Goal: Task Accomplishment & Management: Manage account settings

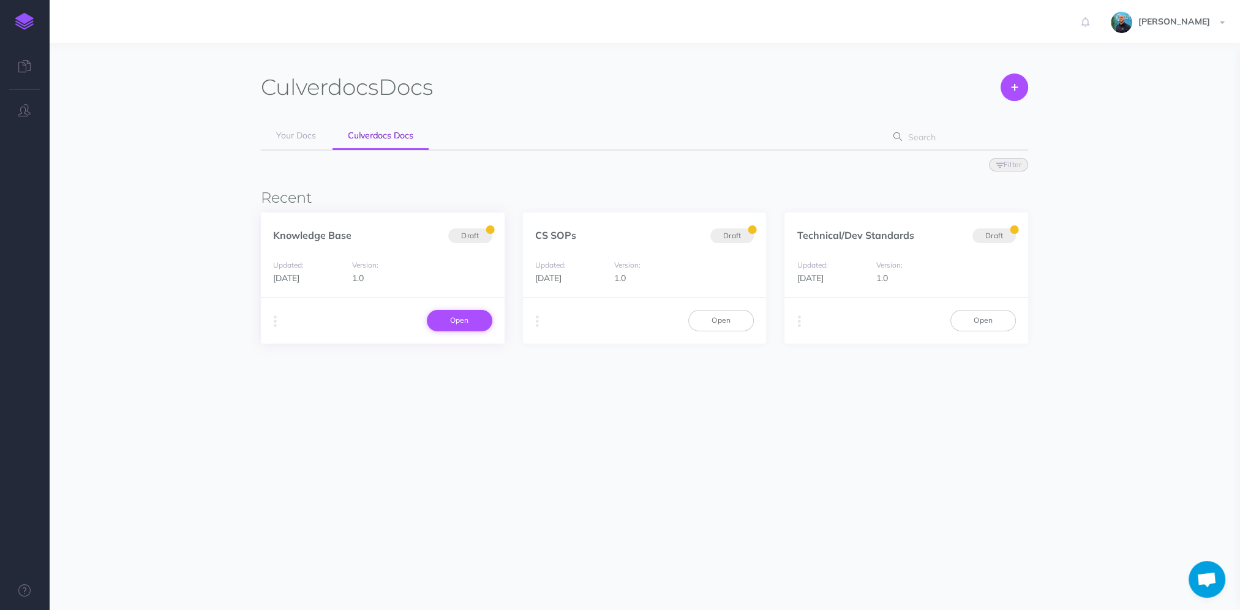
click at [468, 326] on link "Open" at bounding box center [460, 320] width 66 height 21
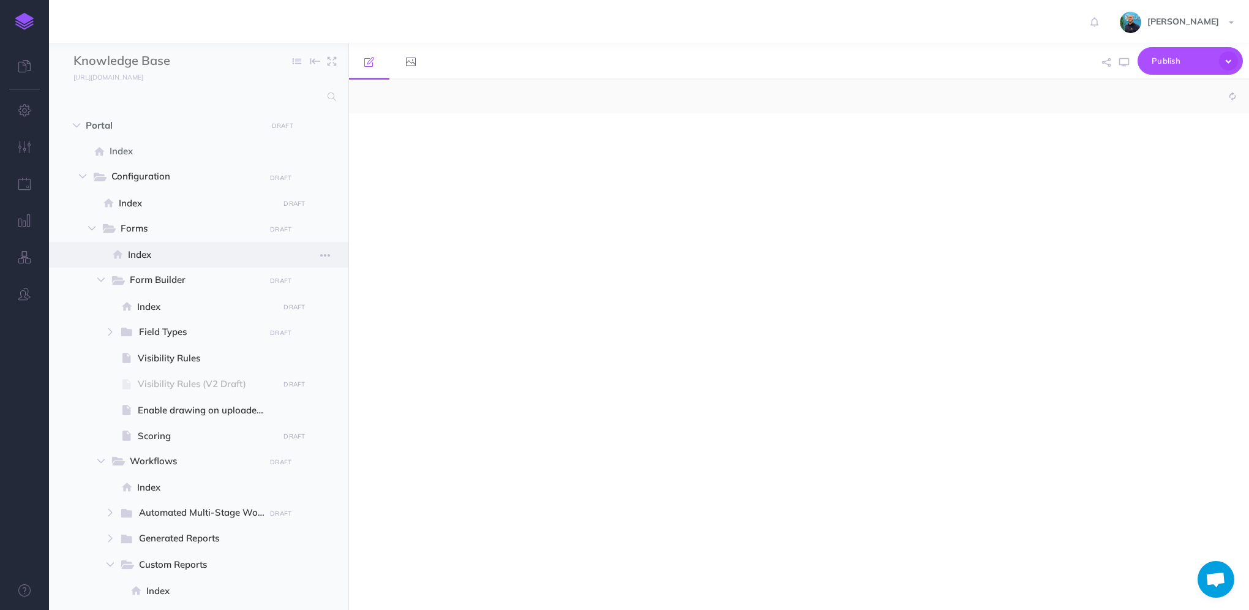
click at [160, 262] on span "Index" at bounding box center [201, 254] width 147 height 15
select select "null"
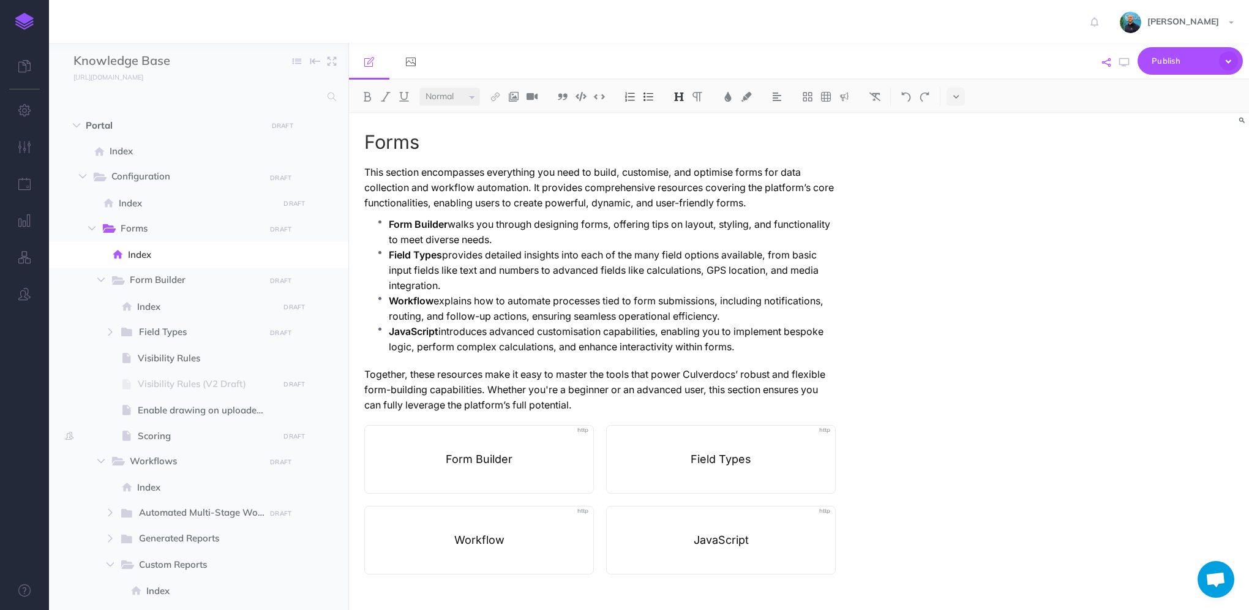
click at [1108, 66] on icon "button" at bounding box center [1106, 62] width 9 height 9
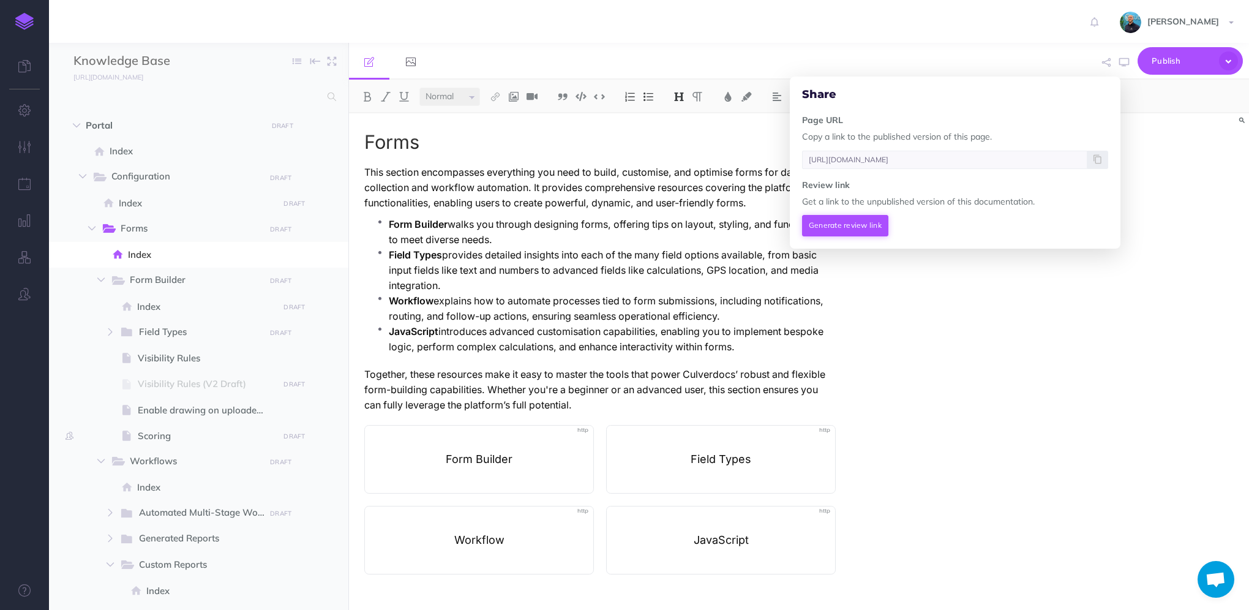
click at [860, 223] on button "Generate review link" at bounding box center [845, 225] width 86 height 21
click at [1101, 227] on icon at bounding box center [1098, 223] width 8 height 7
click at [1087, 333] on div "Forms This section encompasses everything you need to build, customise, and opt…" at bounding box center [799, 361] width 900 height 497
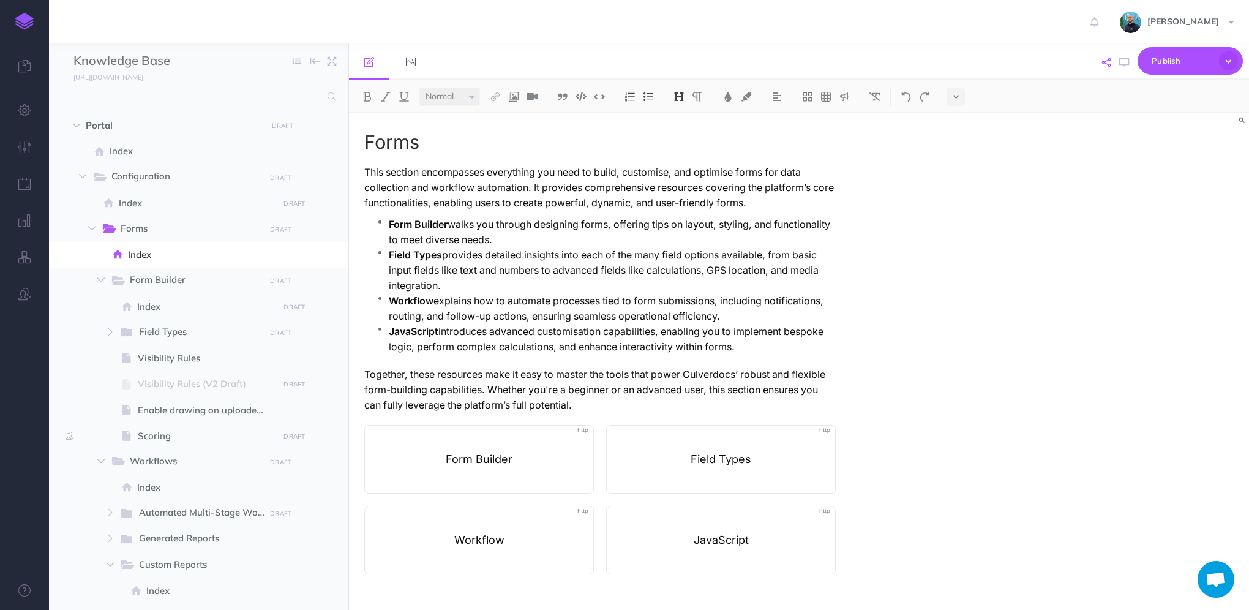
click at [1103, 67] on button "button" at bounding box center [1106, 63] width 15 height 36
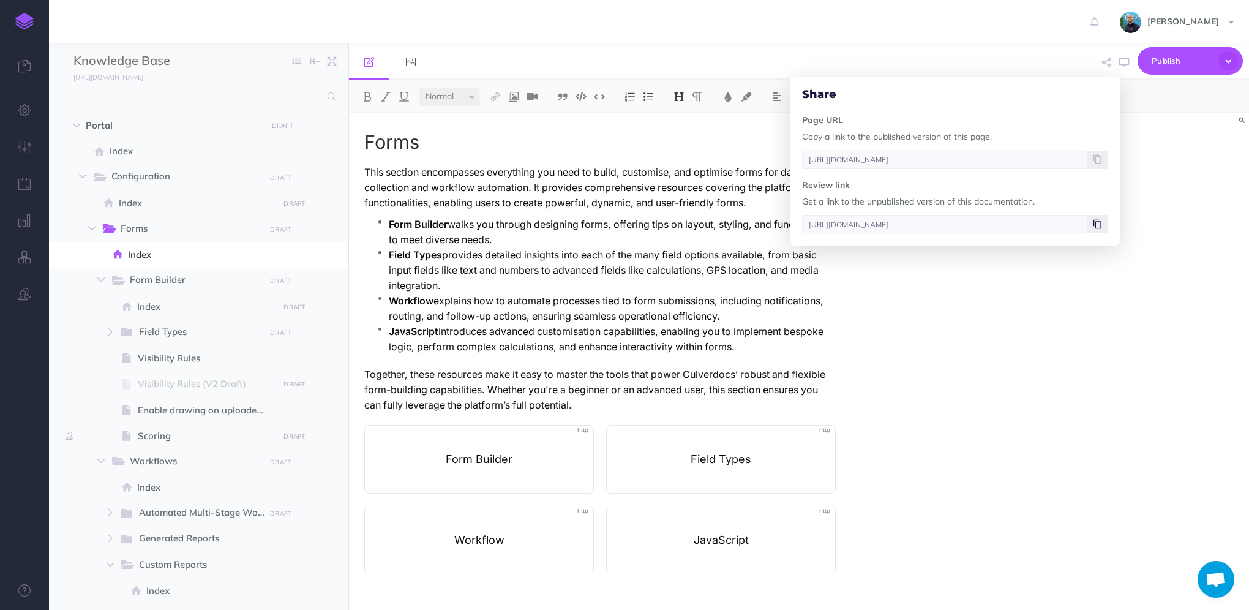
click at [1103, 230] on span at bounding box center [1097, 224] width 21 height 18
click at [194, 446] on span at bounding box center [198, 436] width 299 height 26
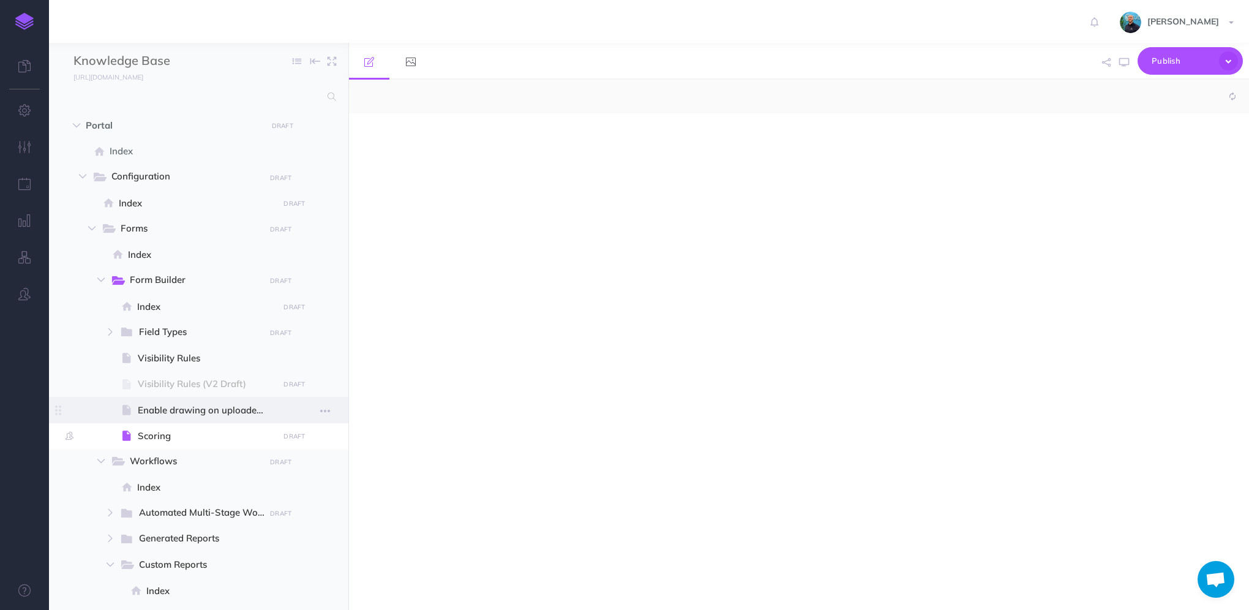
select select "null"
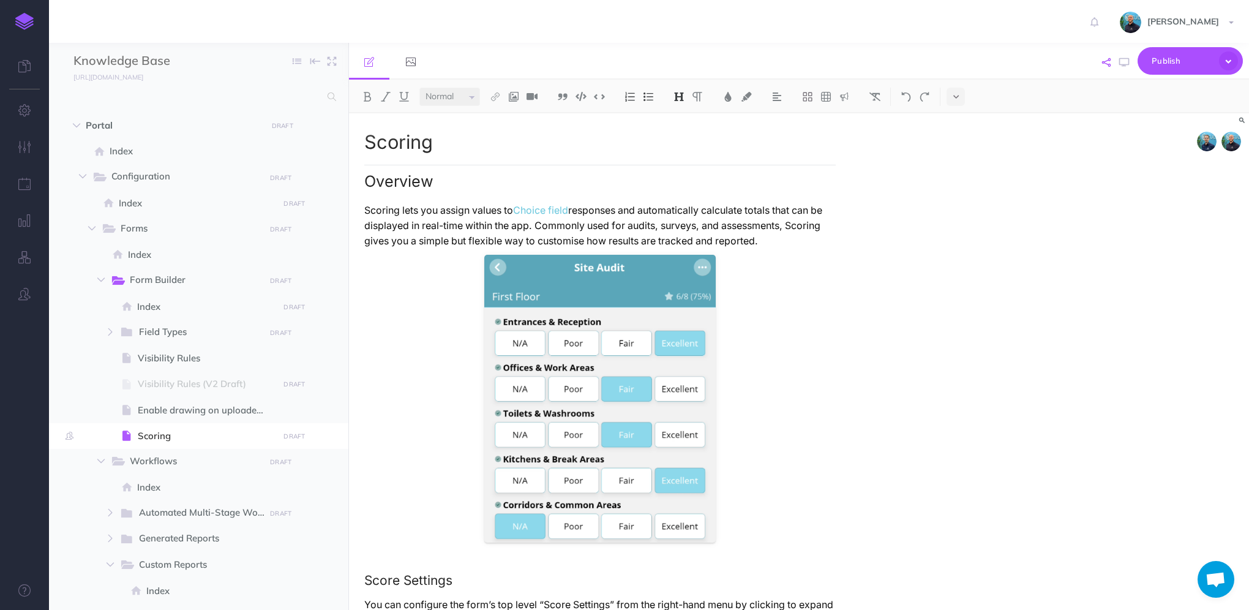
click at [1111, 63] on icon "button" at bounding box center [1106, 62] width 9 height 9
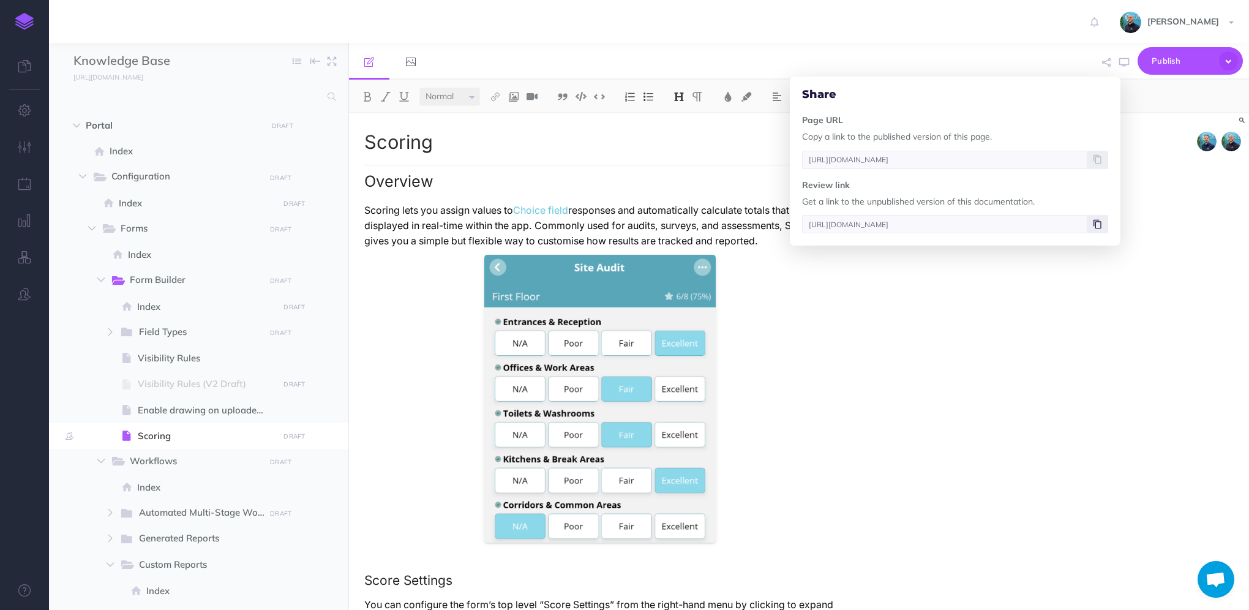
click at [1099, 226] on icon at bounding box center [1098, 223] width 8 height 7
click at [1097, 228] on icon at bounding box center [1098, 223] width 8 height 7
click at [961, 222] on input "https://app.snazzydocs.com/docs/review/W72p5CTNgsEZ1rKO/portal/configuration/fo…" at bounding box center [944, 224] width 285 height 18
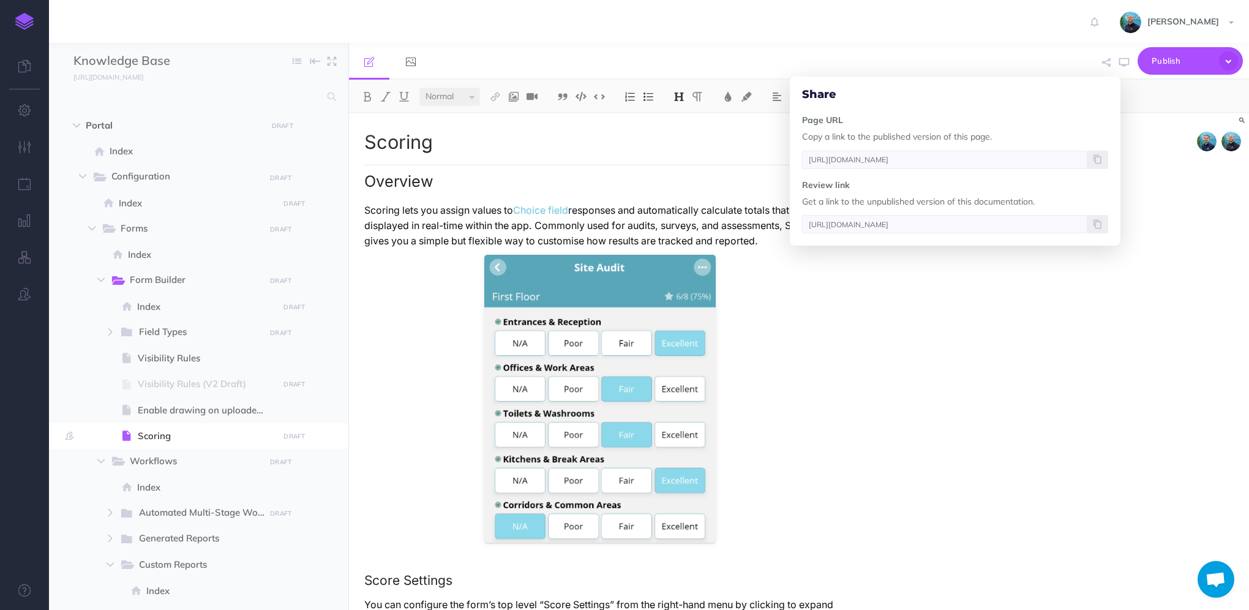
click at [741, 183] on h2 "Overview" at bounding box center [599, 178] width 471 height 26
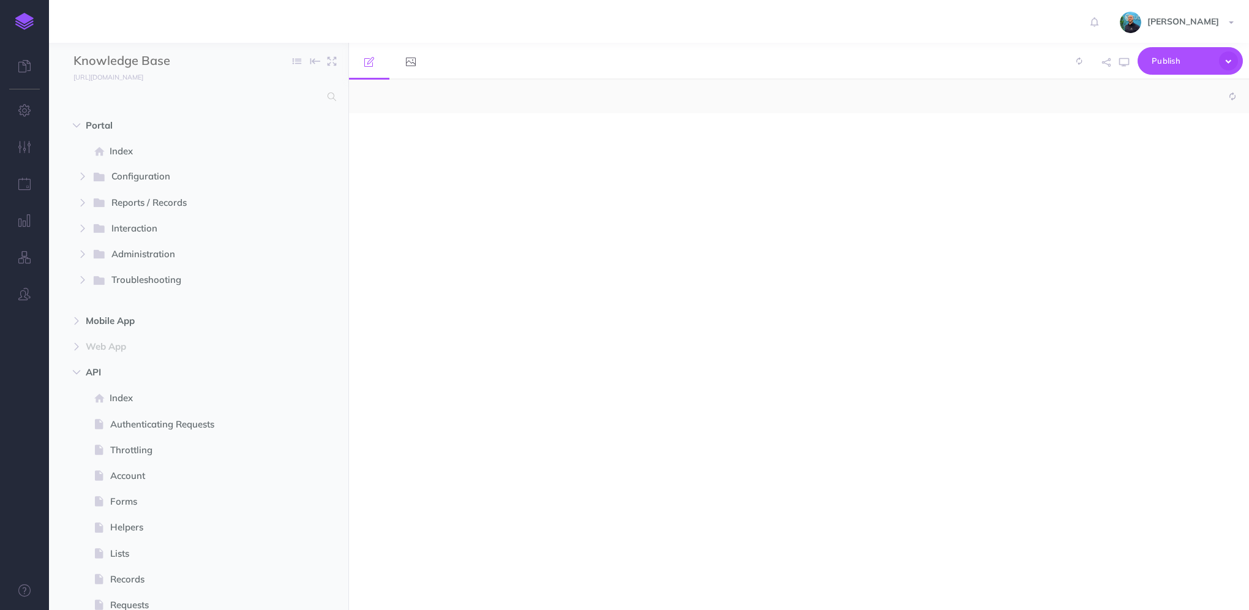
select select "null"
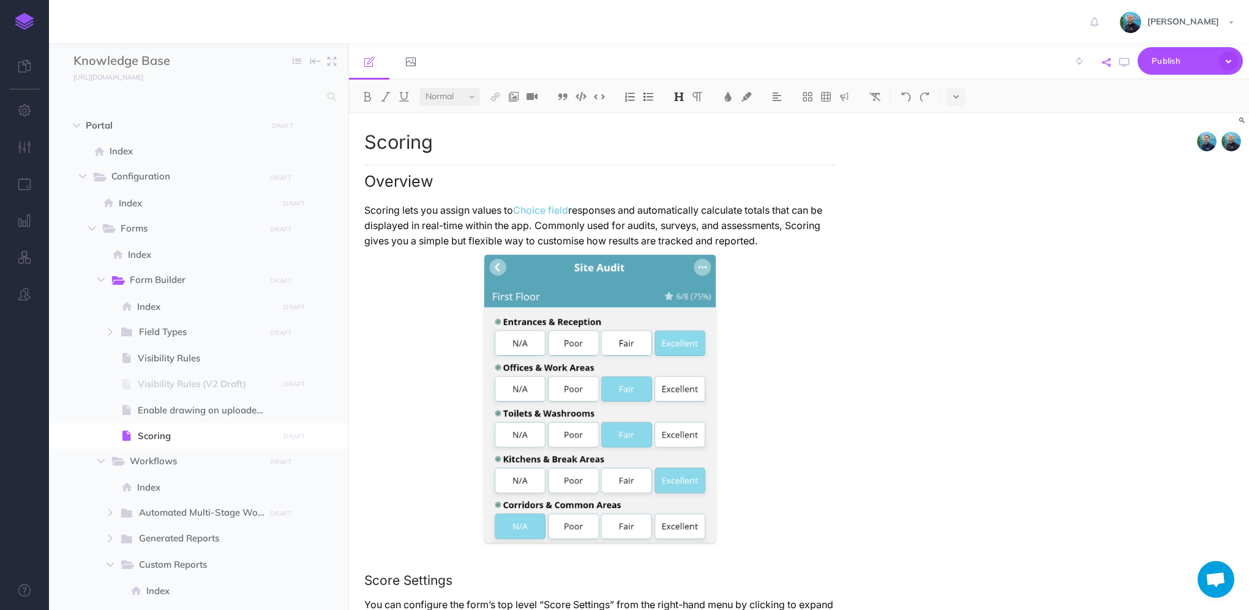
click at [1106, 64] on icon "button" at bounding box center [1106, 62] width 9 height 9
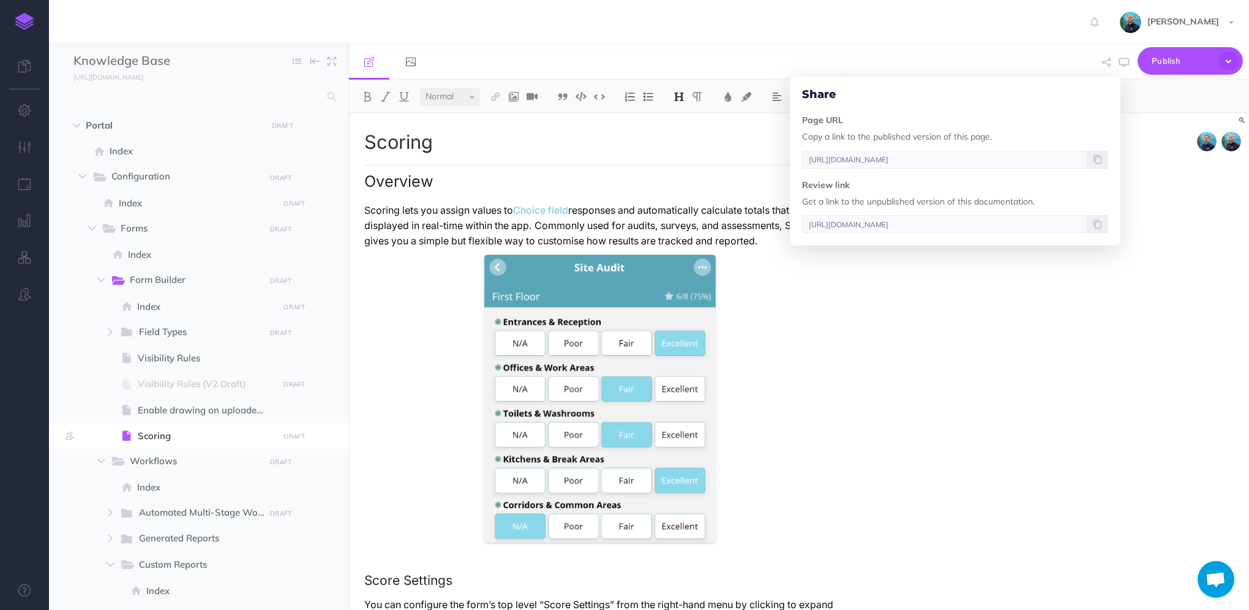
scroll to position [0, 29]
click at [1144, 190] on div "Scoring Overview Scoring lets you assign values to Choice field responses and a…" at bounding box center [799, 361] width 900 height 497
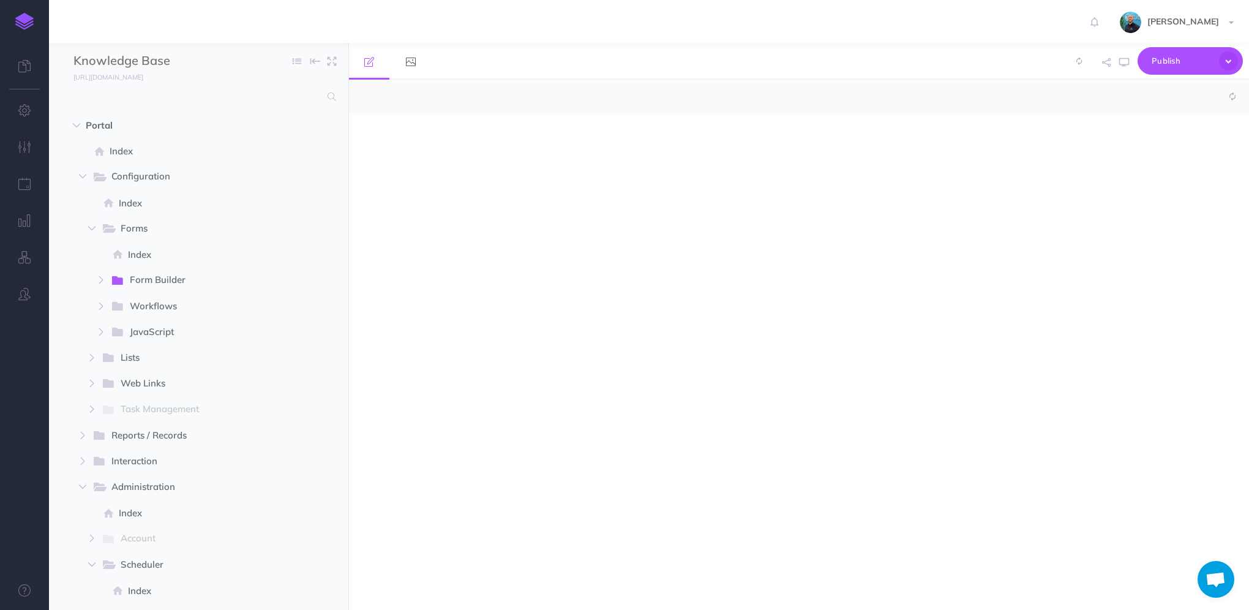
select select "null"
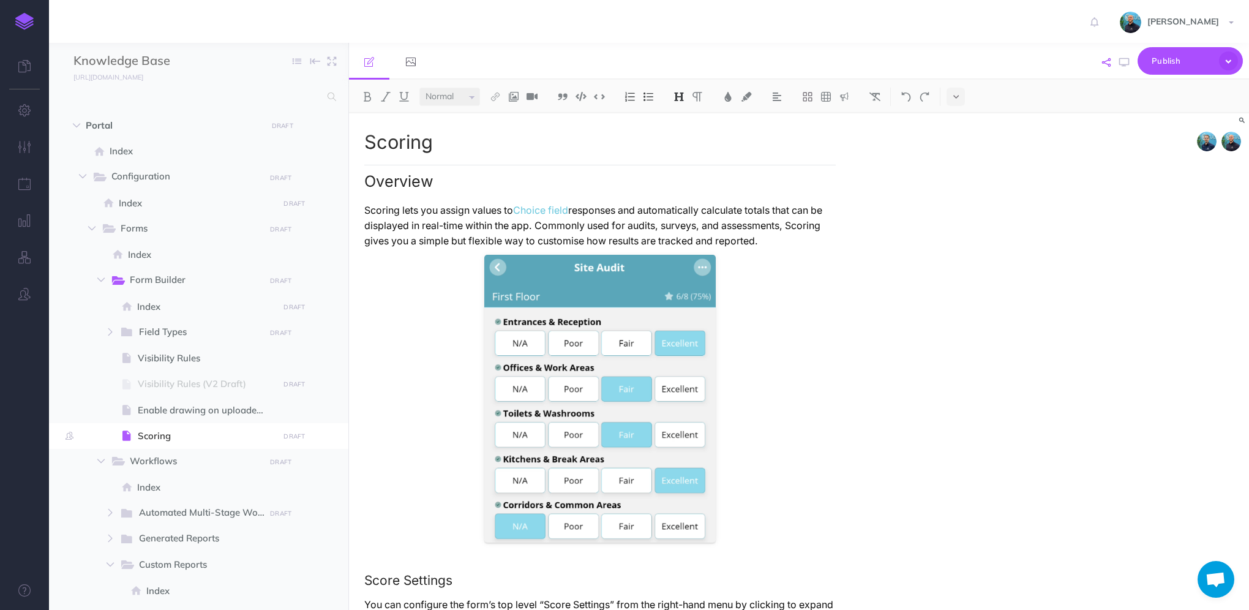
click at [1106, 61] on icon "button" at bounding box center [1106, 62] width 9 height 9
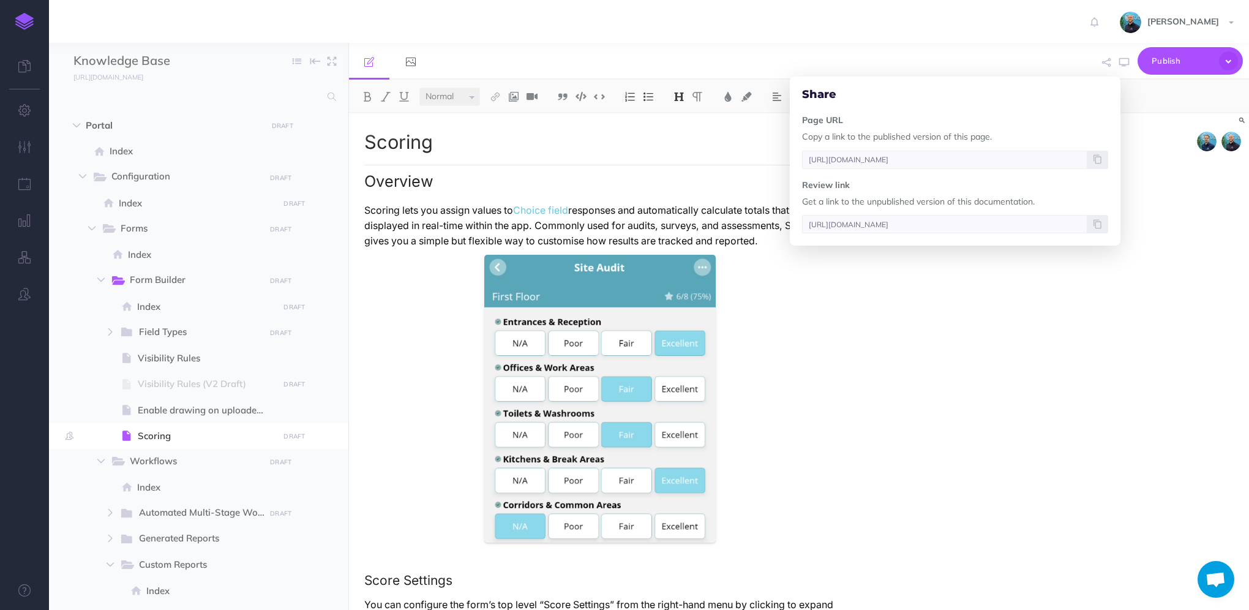
scroll to position [0, 29]
click at [1097, 160] on icon at bounding box center [1098, 159] width 8 height 7
click at [1152, 221] on div "Scoring Overview Scoring lets you assign values to Choice field responses and a…" at bounding box center [799, 361] width 900 height 497
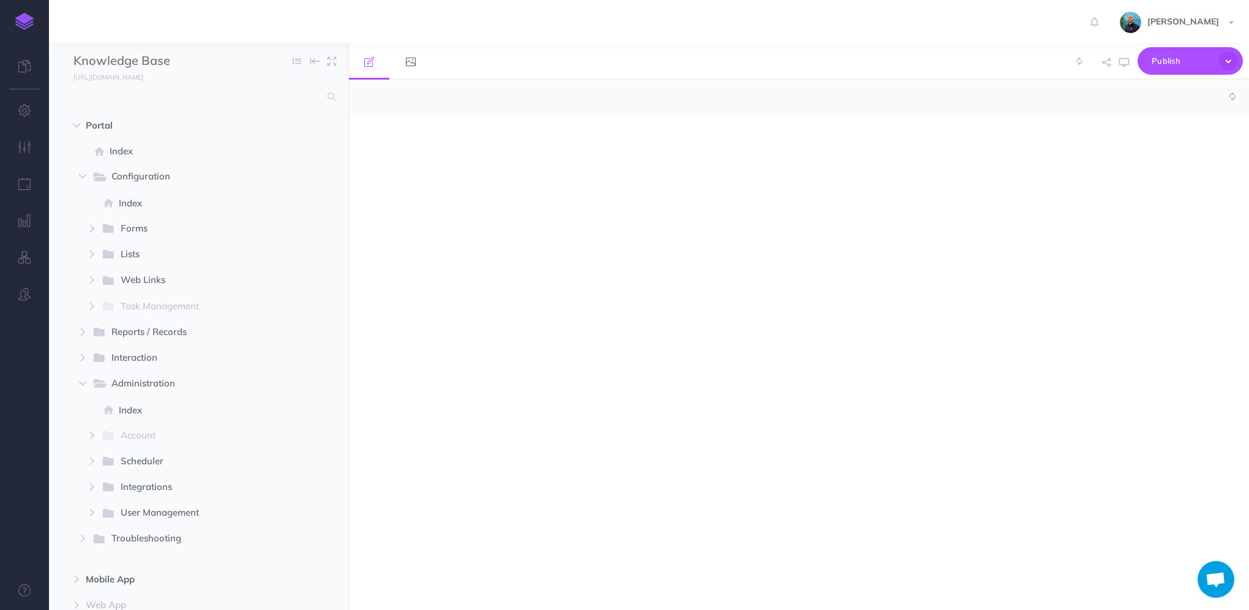
select select "null"
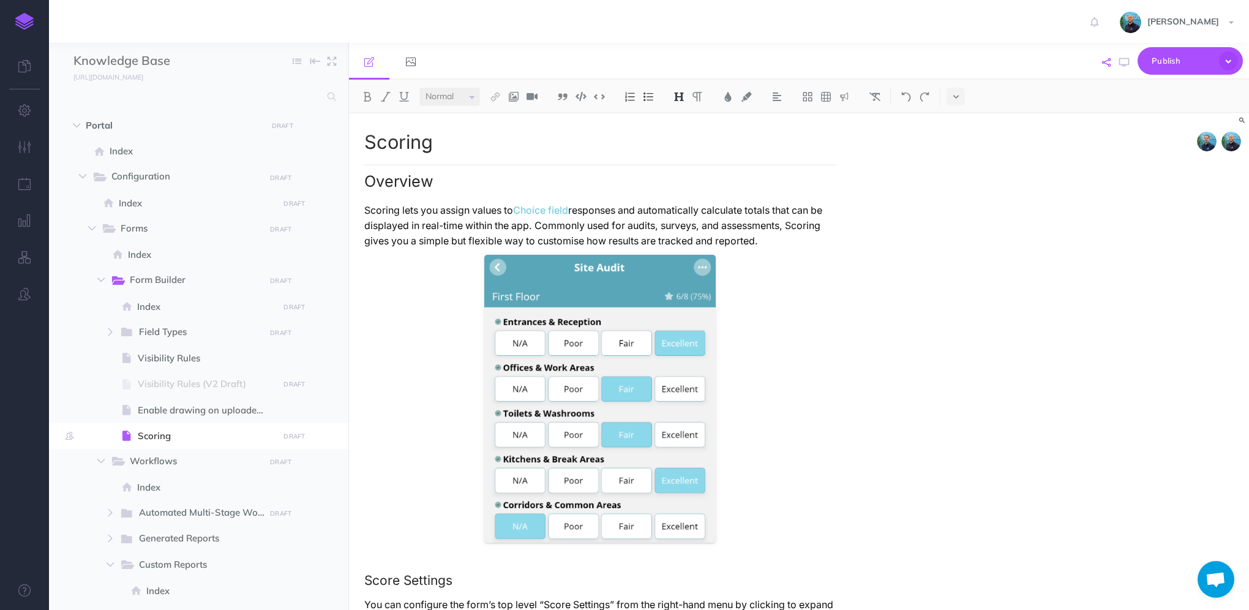
click at [1102, 61] on icon "button" at bounding box center [1106, 62] width 9 height 9
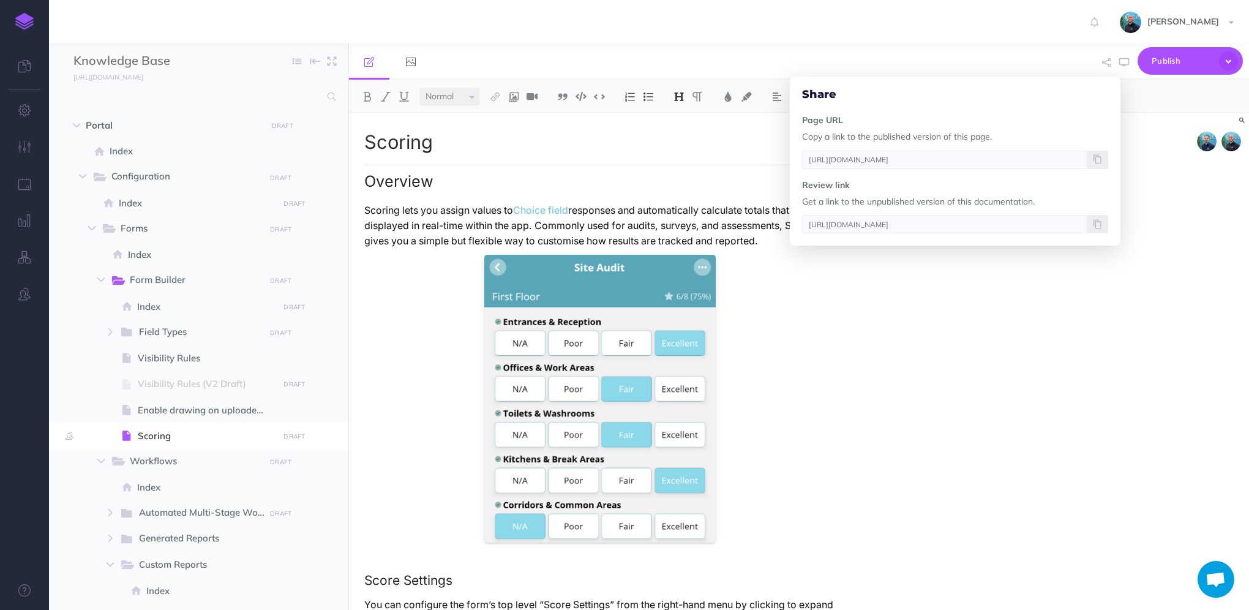
scroll to position [0, 29]
click at [910, 198] on p "Get a link to the unpublished version of this documentation." at bounding box center [955, 201] width 306 height 13
drag, startPoint x: 910, startPoint y: 198, endPoint x: 991, endPoint y: 20, distance: 195.7
click at [991, 20] on div "Jacob Topp Settings Account Settings Teams Create Team Culverdocs Support Docum…" at bounding box center [624, 21] width 1231 height 43
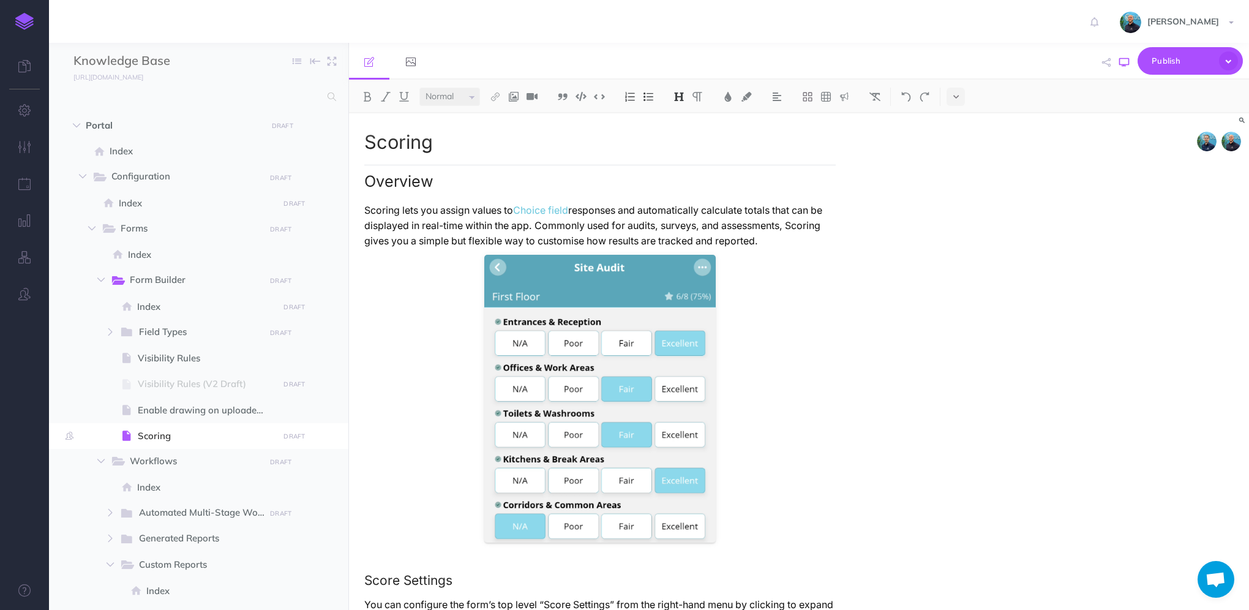
click at [1122, 63] on icon "button" at bounding box center [1124, 63] width 10 height 10
click at [15, 296] on button "button" at bounding box center [24, 294] width 49 height 37
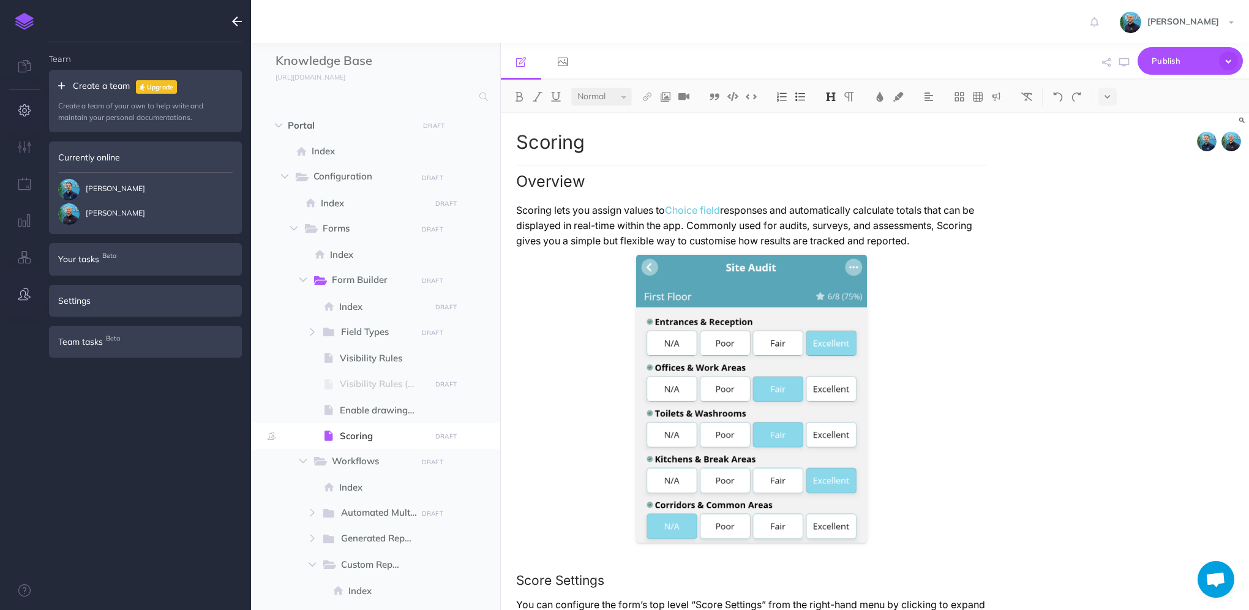
click at [23, 109] on icon "button" at bounding box center [24, 110] width 13 height 12
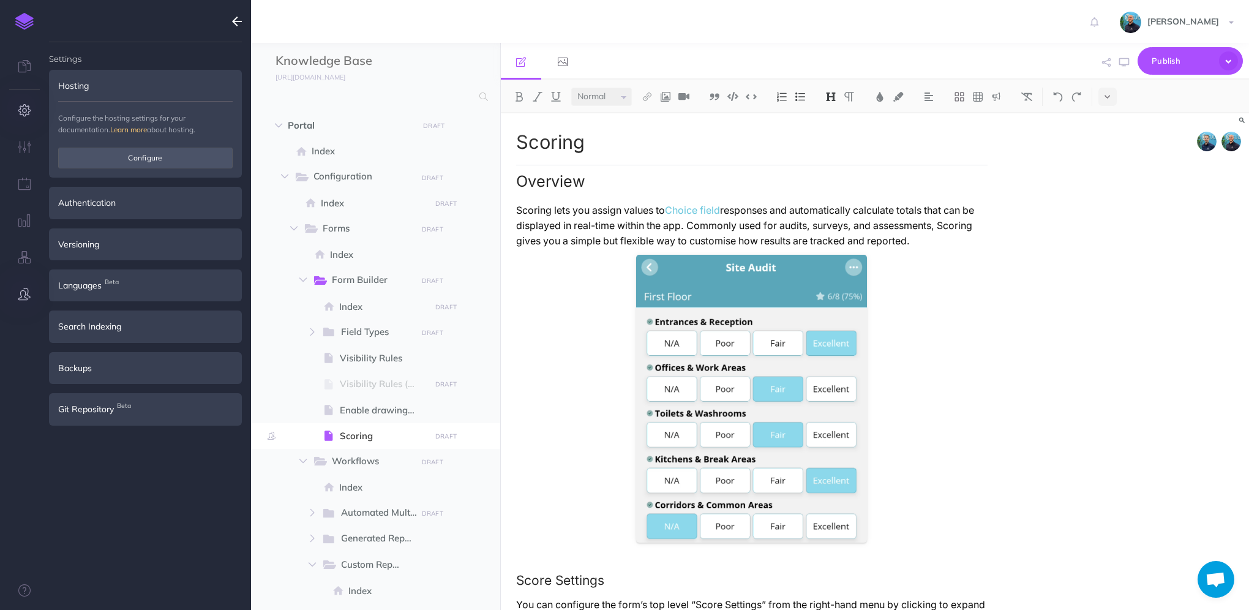
click at [20, 294] on icon "button" at bounding box center [24, 294] width 12 height 12
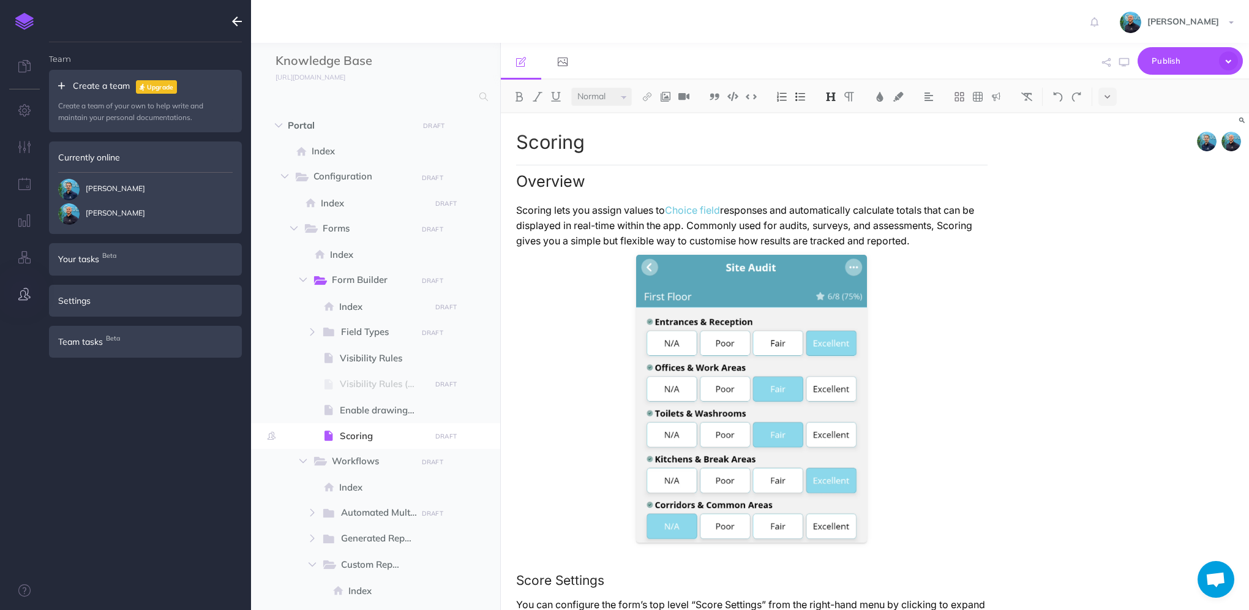
click at [89, 174] on div "Jeremy Janisch Jacob Topp" at bounding box center [145, 198] width 175 height 53
click at [29, 32] on link at bounding box center [24, 21] width 49 height 43
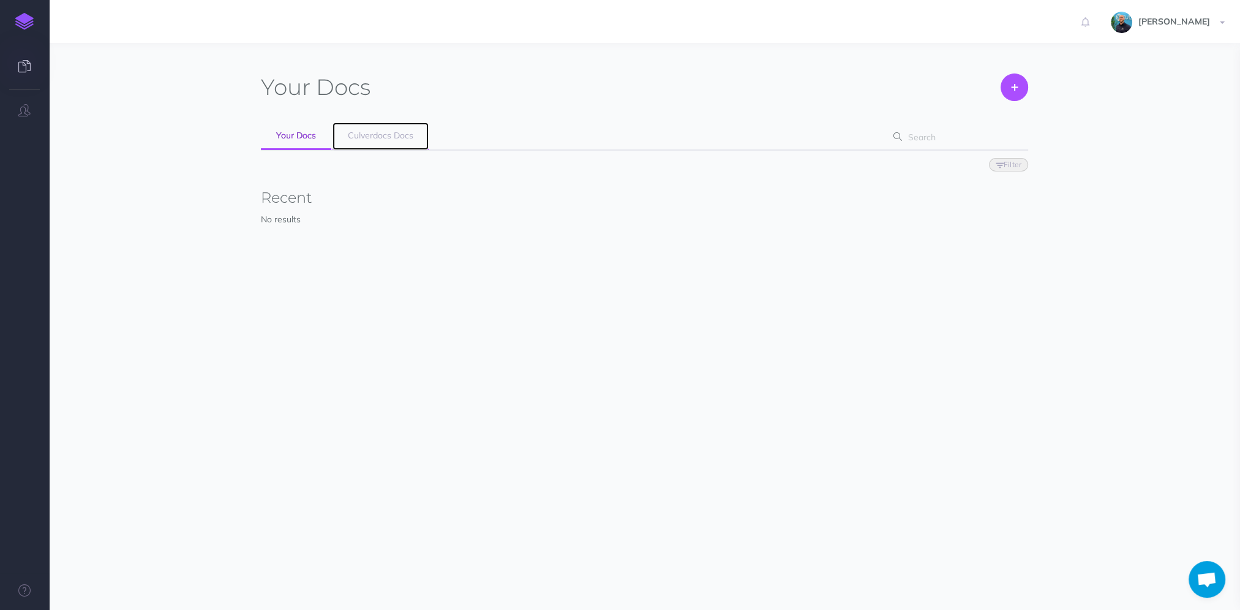
click at [371, 135] on span "Culverdocs Docs" at bounding box center [381, 135] width 66 height 11
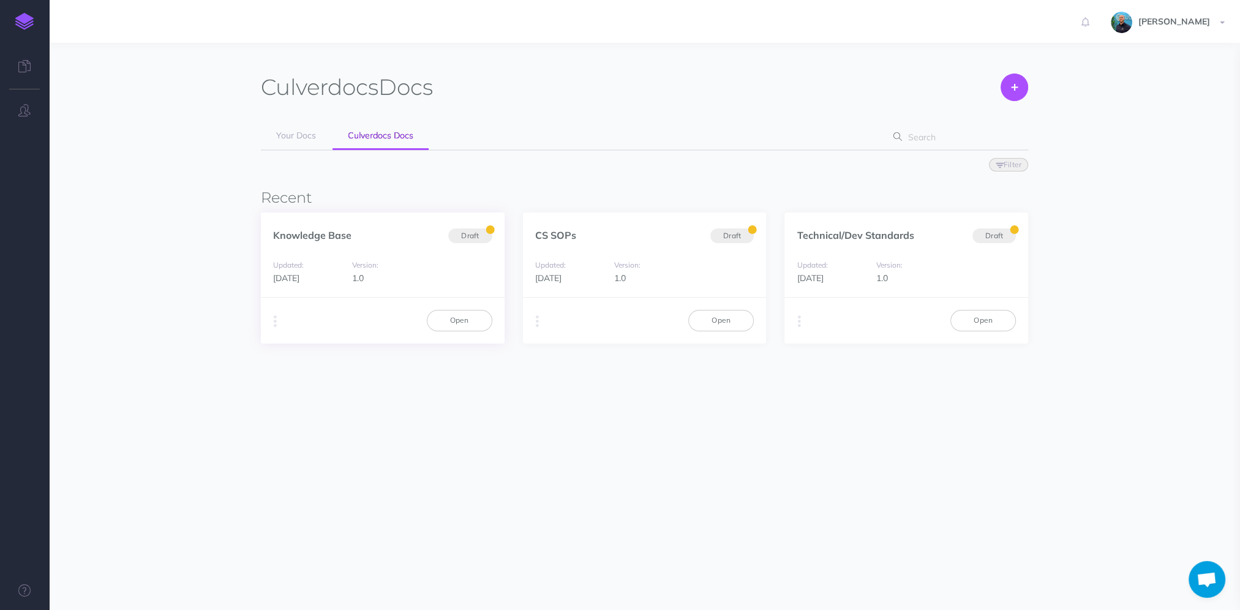
click at [267, 325] on div "Duplicate Export PDF Beta Markdown Beta Advanced Archive Open" at bounding box center [383, 320] width 244 height 46
click at [271, 326] on button "button" at bounding box center [275, 321] width 12 height 18
click at [331, 391] on button "Advanced" at bounding box center [337, 389] width 153 height 21
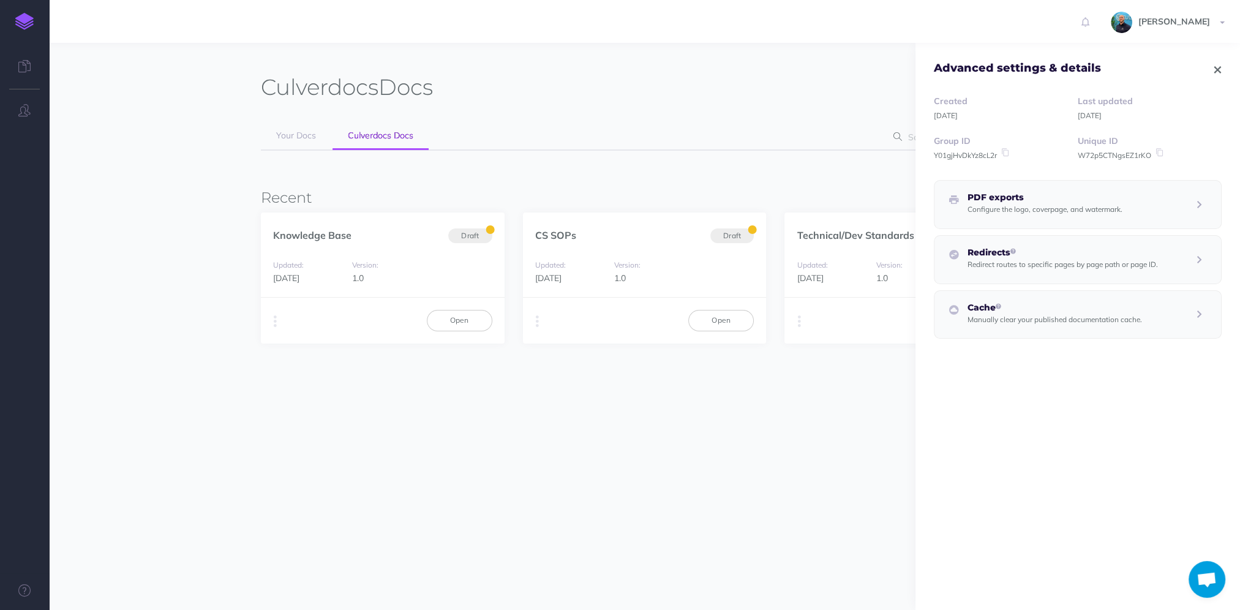
click at [808, 86] on div "Culverdocs Docs Create" at bounding box center [644, 85] width 767 height 24
click at [1214, 66] on icon "button" at bounding box center [1217, 70] width 7 height 9
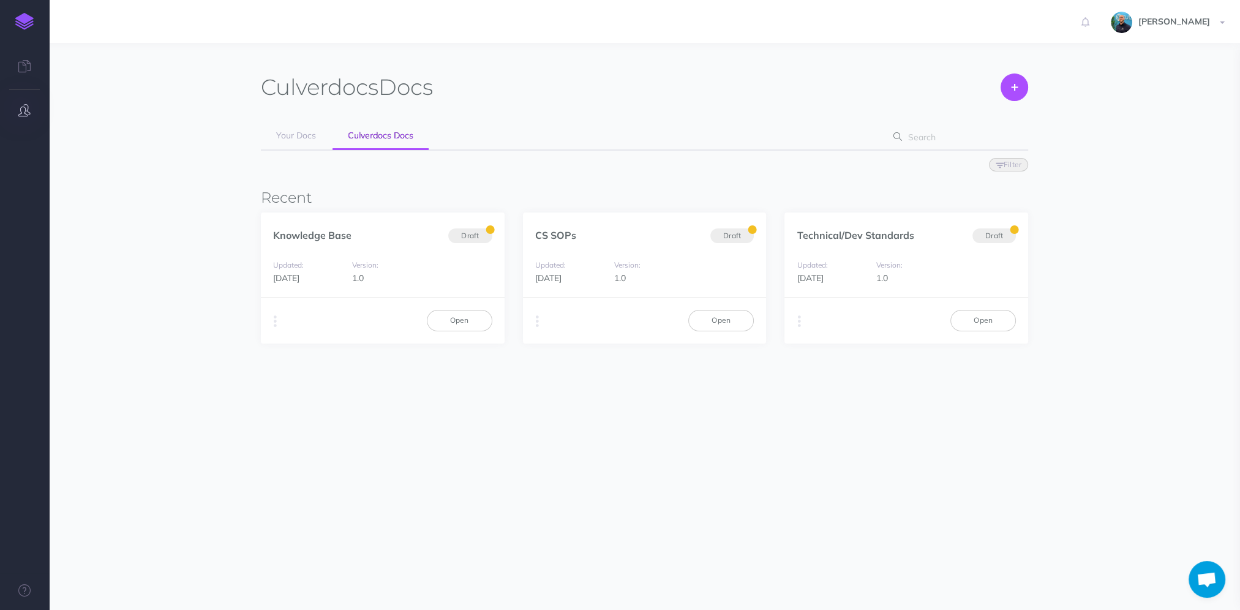
click at [29, 108] on icon "button" at bounding box center [24, 110] width 12 height 12
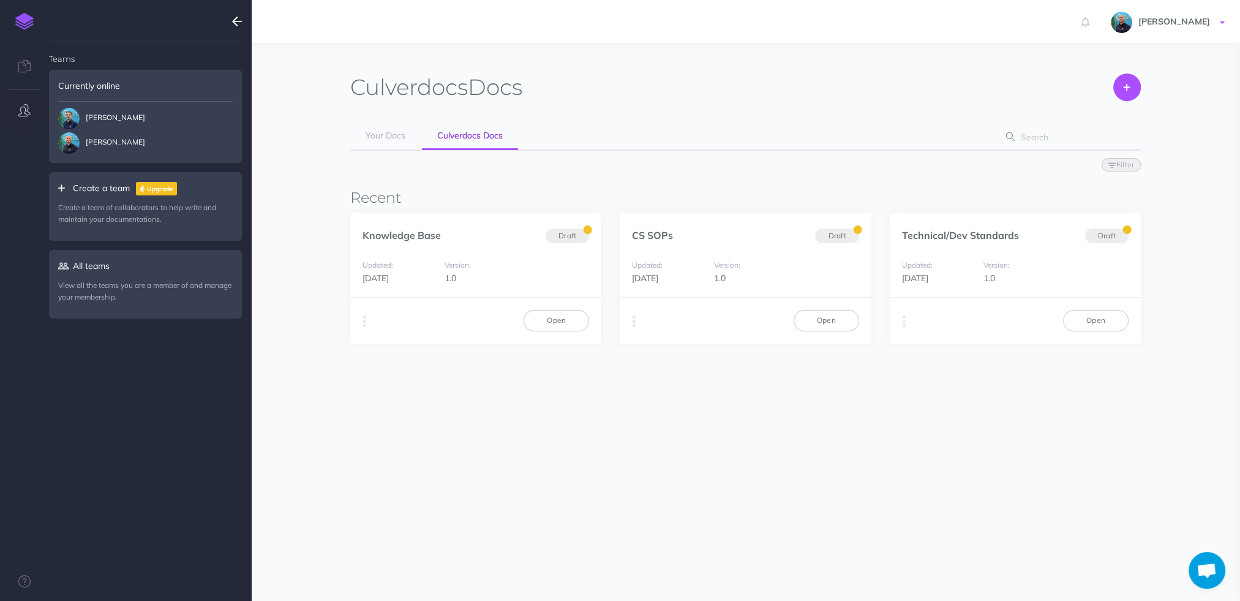
click at [1214, 24] on span "[PERSON_NAME]" at bounding box center [1174, 21] width 84 height 11
click at [1117, 127] on link "Culverdocs" at bounding box center [1151, 130] width 153 height 21
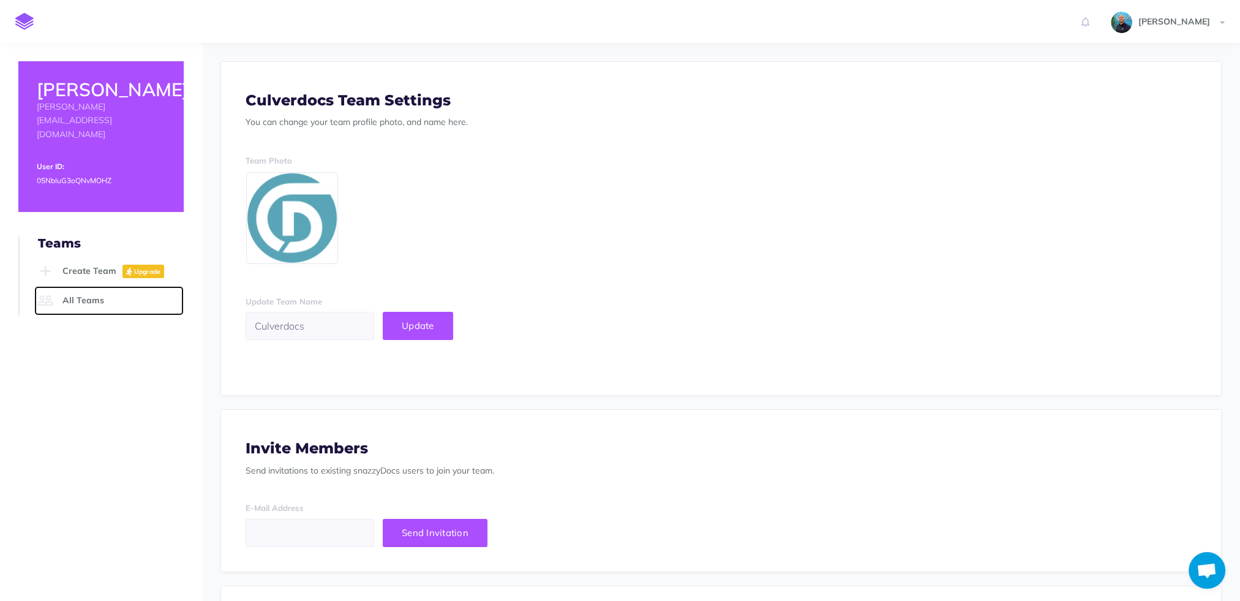
click at [84, 286] on link "All Teams" at bounding box center [108, 300] width 149 height 29
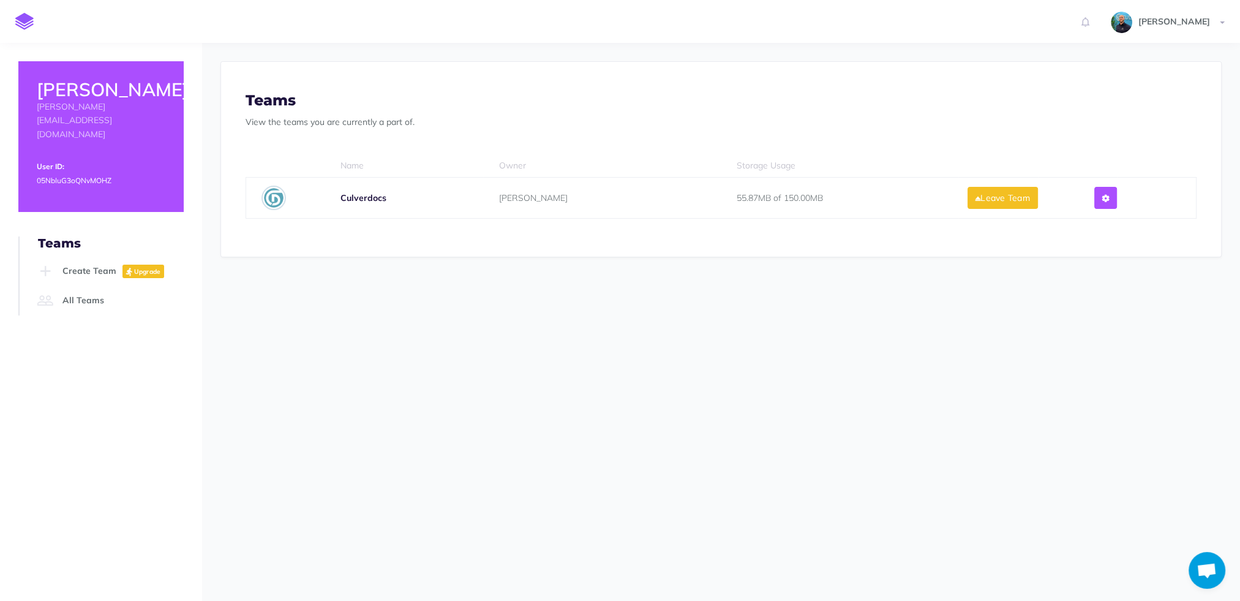
click at [370, 189] on div "Culverdocs" at bounding box center [404, 198] width 128 height 22
click at [367, 196] on b "Culverdocs" at bounding box center [363, 197] width 46 height 11
click at [274, 197] on img at bounding box center [273, 198] width 24 height 24
click at [711, 206] on td "[PERSON_NAME]" at bounding box center [602, 198] width 238 height 41
click at [72, 286] on link "All Teams" at bounding box center [108, 300] width 149 height 29
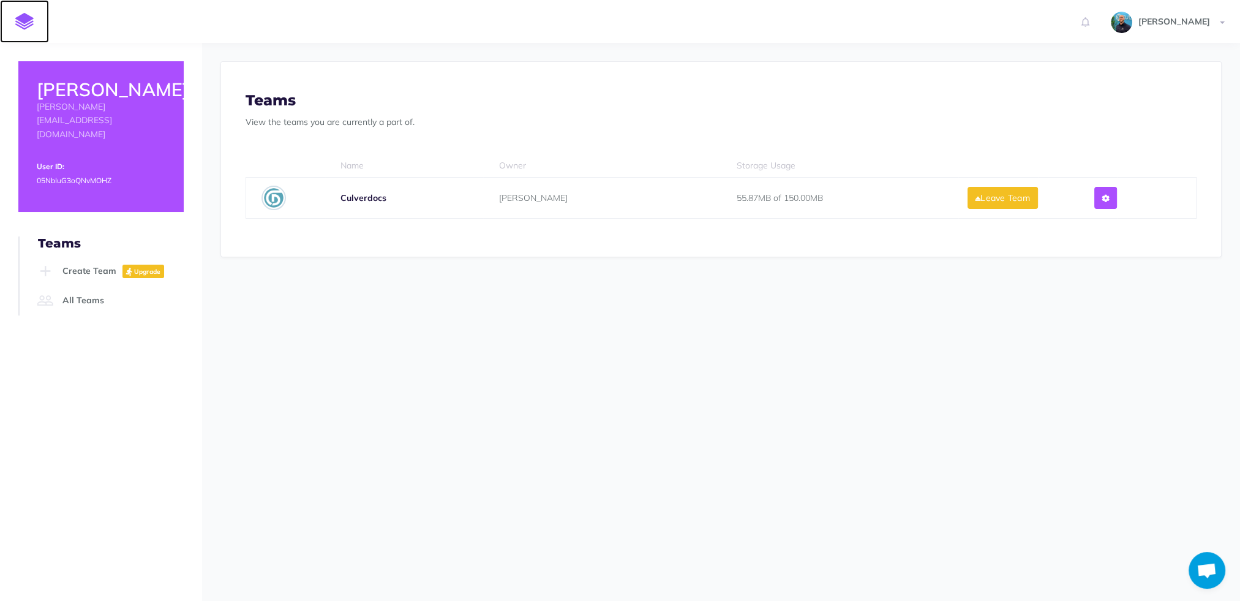
click at [23, 27] on img at bounding box center [24, 21] width 18 height 17
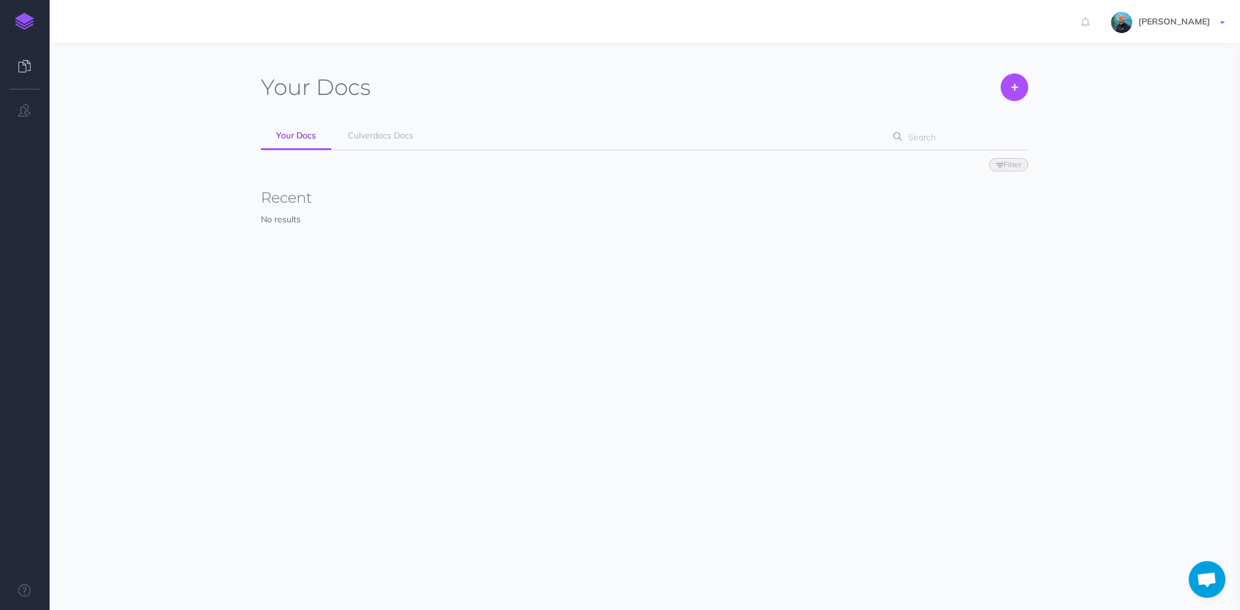
click at [1132, 25] on img at bounding box center [1121, 22] width 21 height 21
click at [1121, 137] on link "Culverdocs" at bounding box center [1151, 130] width 153 height 21
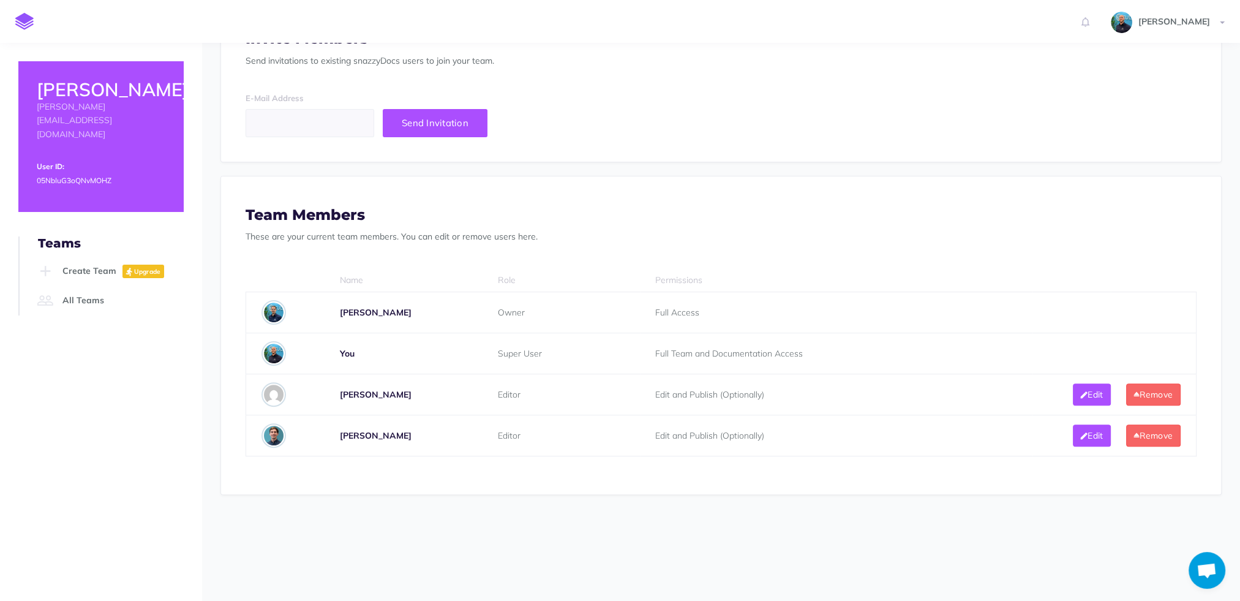
scroll to position [429, 0]
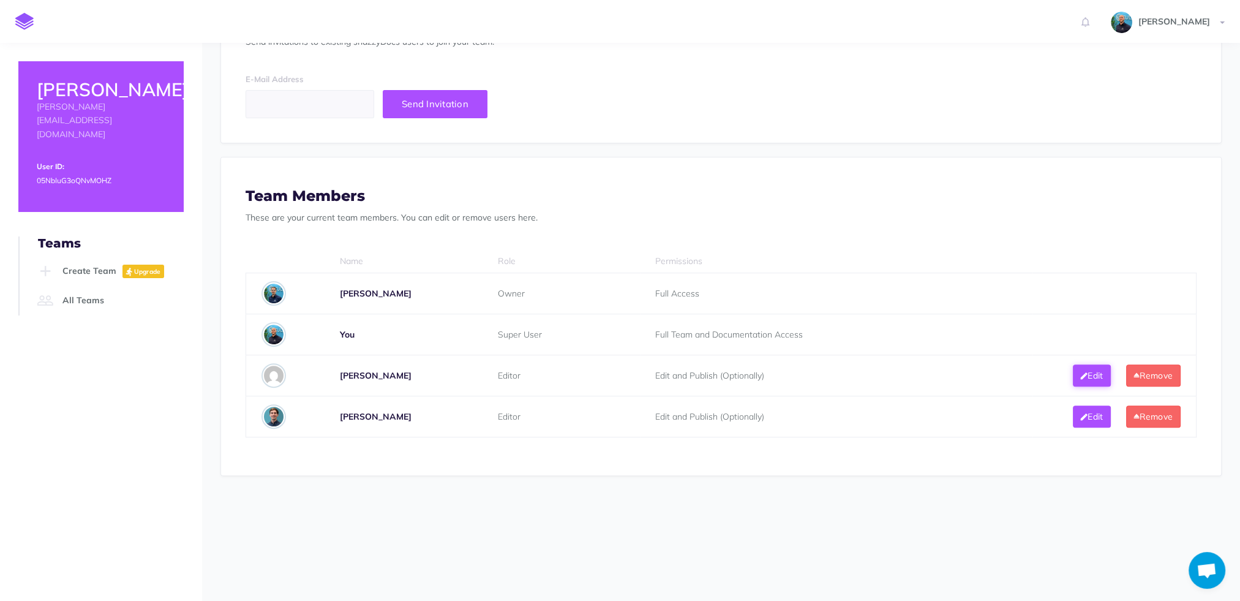
click at [1084, 368] on button "Edit" at bounding box center [1092, 375] width 38 height 22
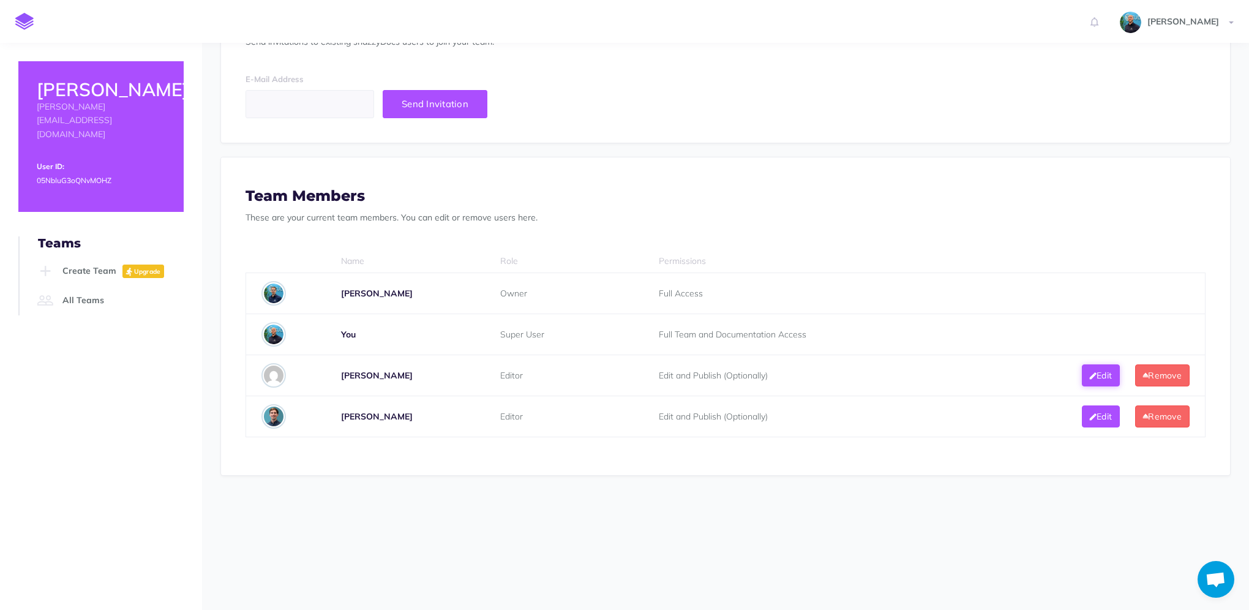
select select "editor"
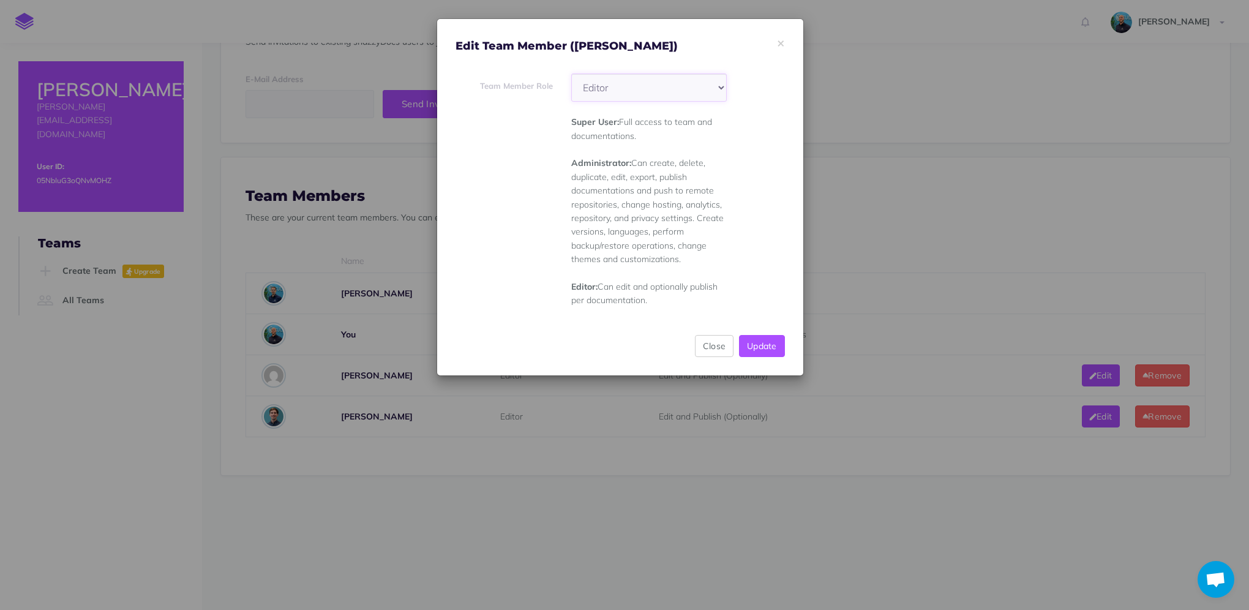
click at [647, 83] on select "Super User Administrator Editor" at bounding box center [649, 87] width 156 height 28
click at [742, 188] on div "Team Member Role Super User Administrator Editor Super User: Full access to tea…" at bounding box center [620, 190] width 348 height 234
click at [704, 345] on button "Close" at bounding box center [714, 346] width 39 height 22
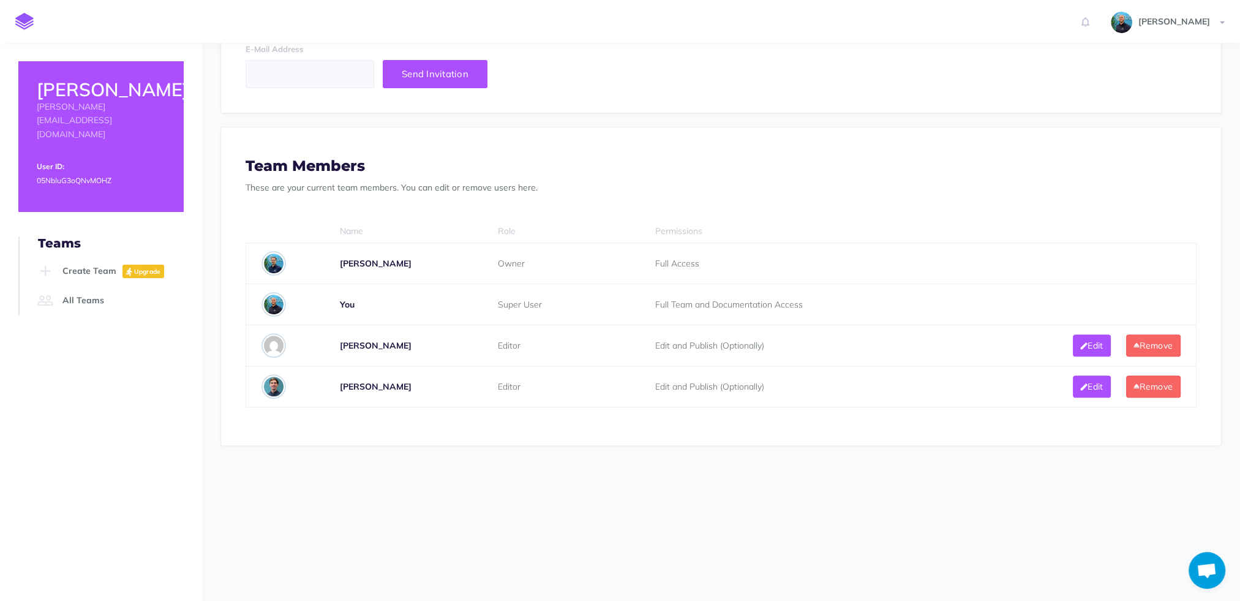
scroll to position [490, 0]
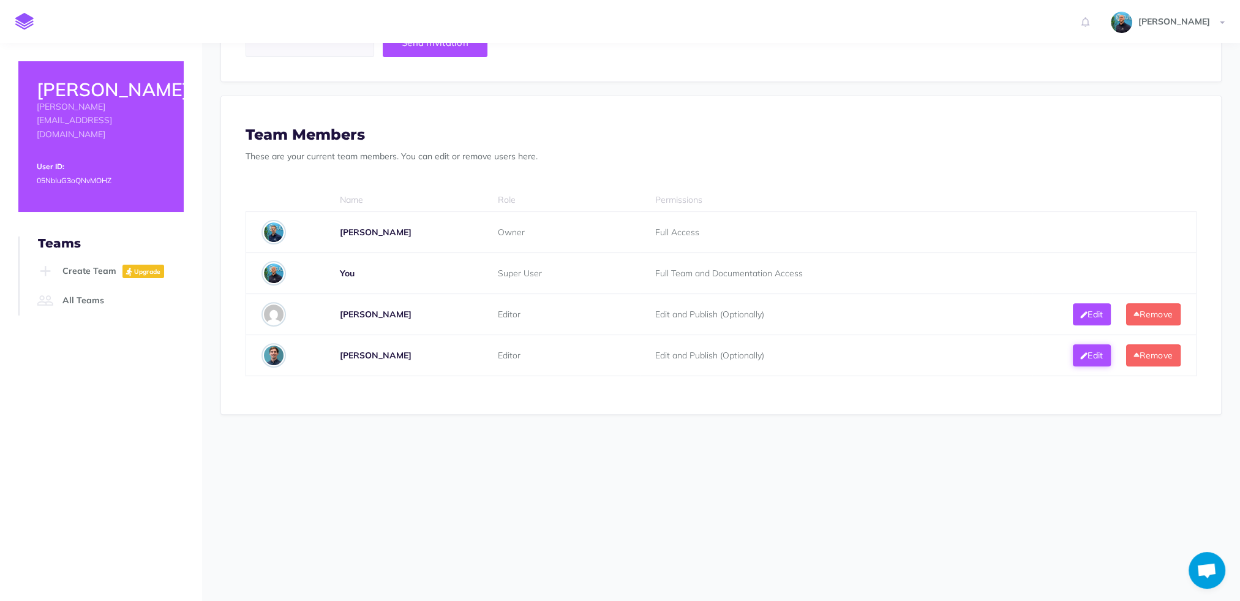
click at [1087, 358] on icon at bounding box center [1084, 355] width 7 height 9
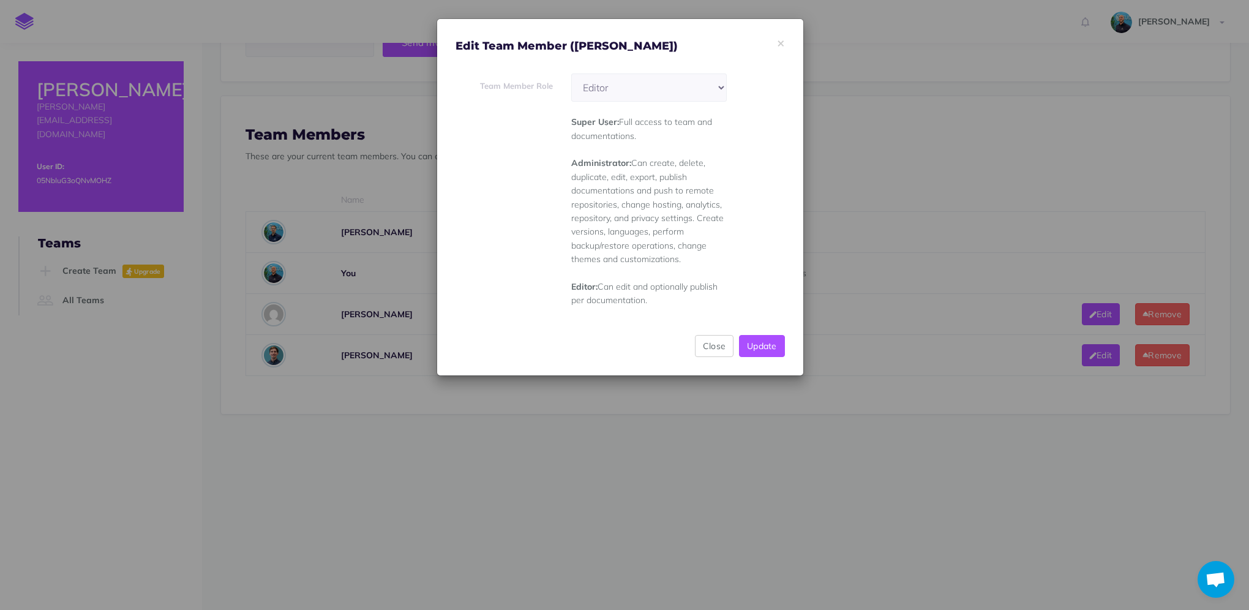
click at [849, 227] on div "× Edit Team Member (Peter Allen) Team Member Role Super User Administrator Edit…" at bounding box center [624, 305] width 1249 height 610
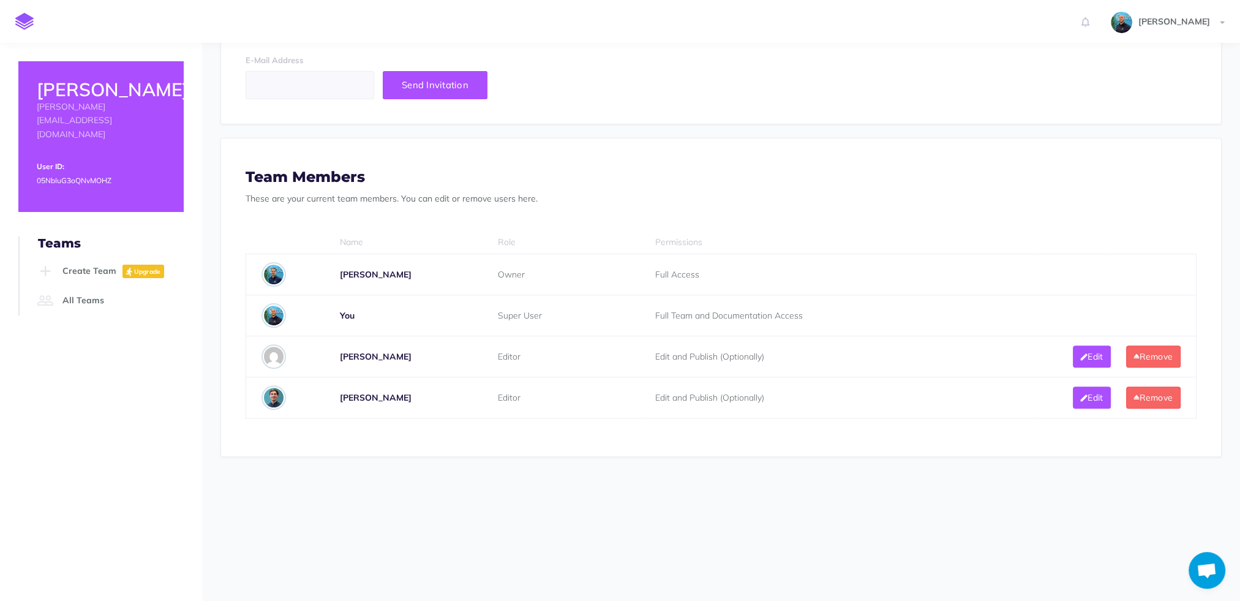
scroll to position [429, 0]
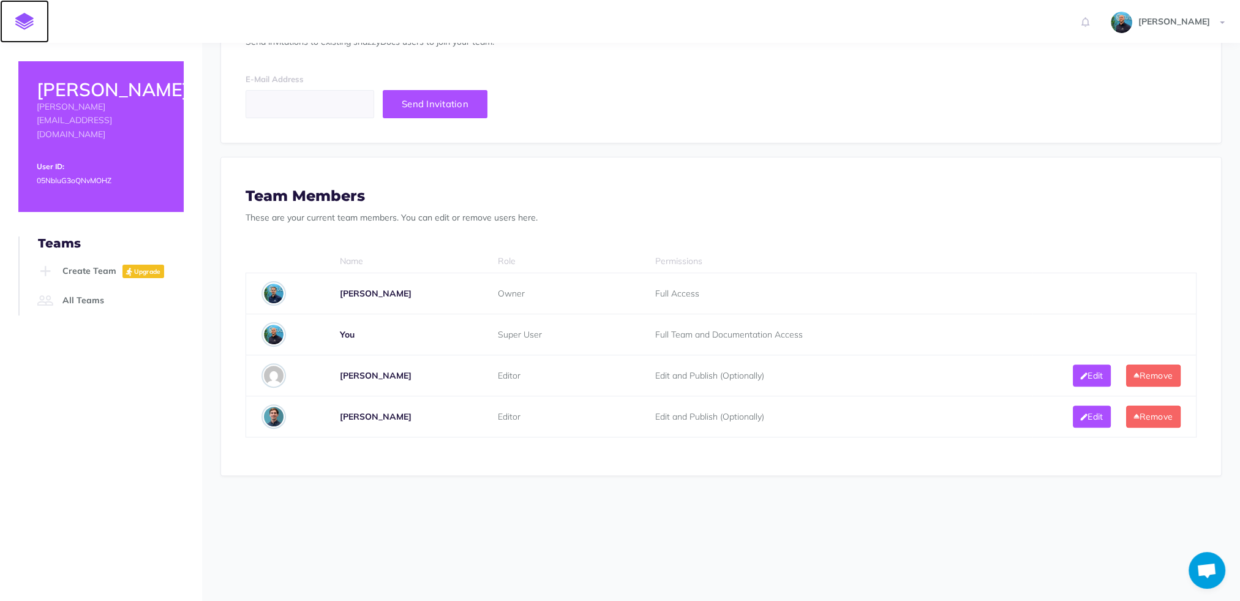
click at [10, 15] on link at bounding box center [24, 21] width 49 height 43
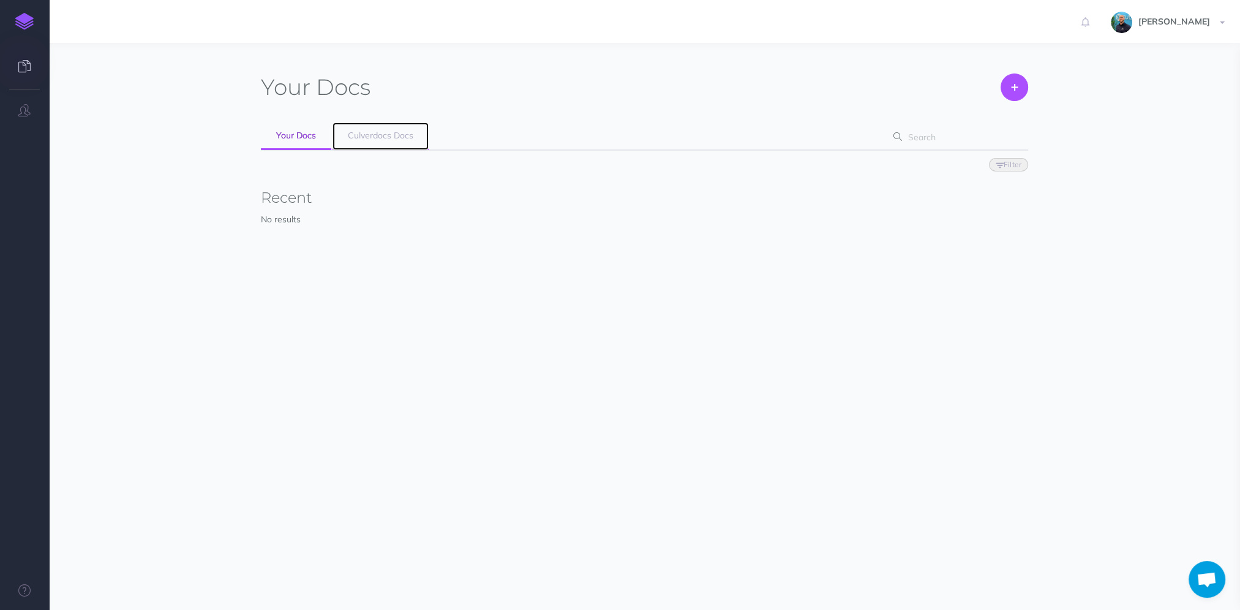
click at [360, 144] on link "Culverdocs Docs" at bounding box center [380, 136] width 96 height 28
